Goal: Transaction & Acquisition: Download file/media

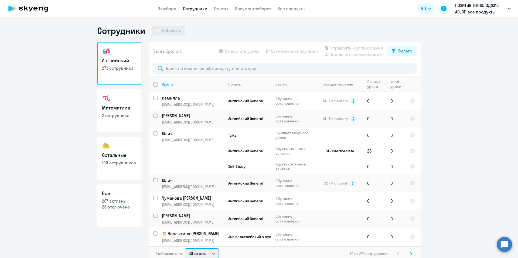
scroll to position [1, 0]
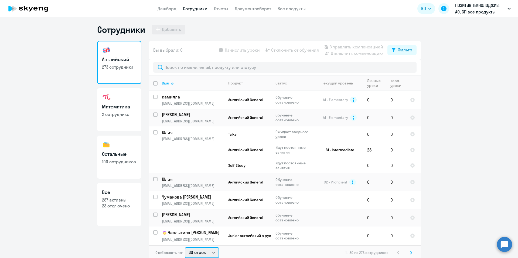
click at [209, 254] on select "30 строк 50 строк 100 строк" at bounding box center [202, 253] width 34 height 11
select select "100"
click at [185, 248] on select "30 строк 50 строк 100 строк" at bounding box center [202, 253] width 34 height 11
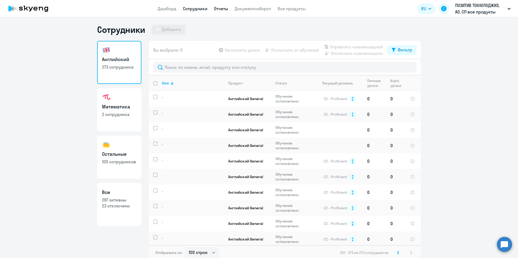
drag, startPoint x: 220, startPoint y: 6, endPoint x: 216, endPoint y: 8, distance: 3.8
click at [219, 6] on link "Отчеты" at bounding box center [221, 8] width 14 height 5
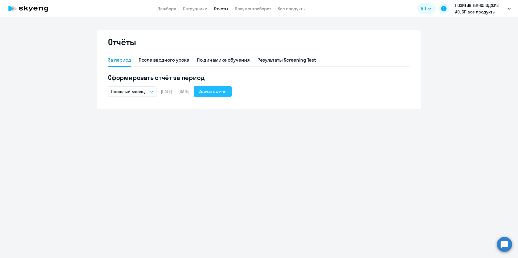
click at [225, 93] on div "Скачать отчёт" at bounding box center [212, 91] width 28 height 6
click at [152, 92] on icon "button" at bounding box center [151, 91] width 3 height 1
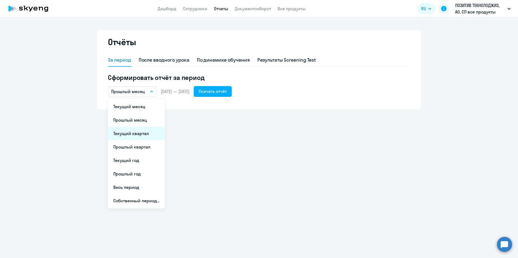
click at [140, 135] on li "Текущий квартал" at bounding box center [136, 133] width 57 height 13
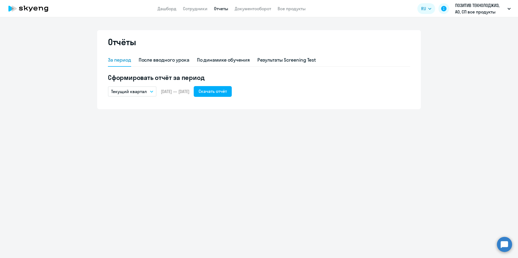
click at [151, 94] on button "Текущий квартал" at bounding box center [132, 92] width 49 height 10
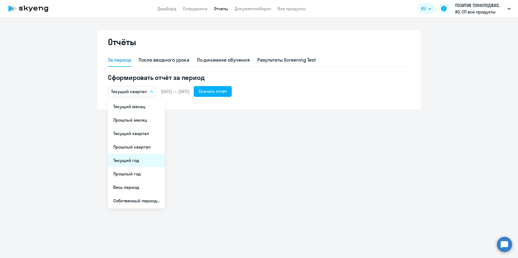
click at [130, 161] on li "Текущий год" at bounding box center [136, 160] width 57 height 13
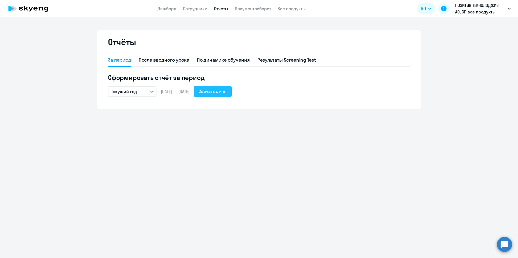
click at [216, 89] on div "Скачать отчёт" at bounding box center [212, 91] width 28 height 6
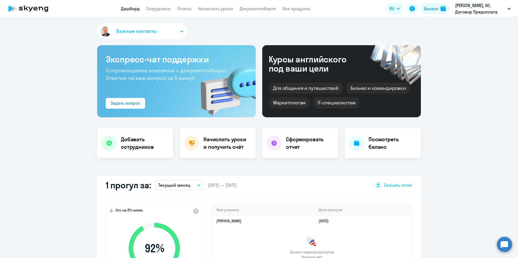
select select "30"
